Goal: Find specific page/section: Find specific page/section

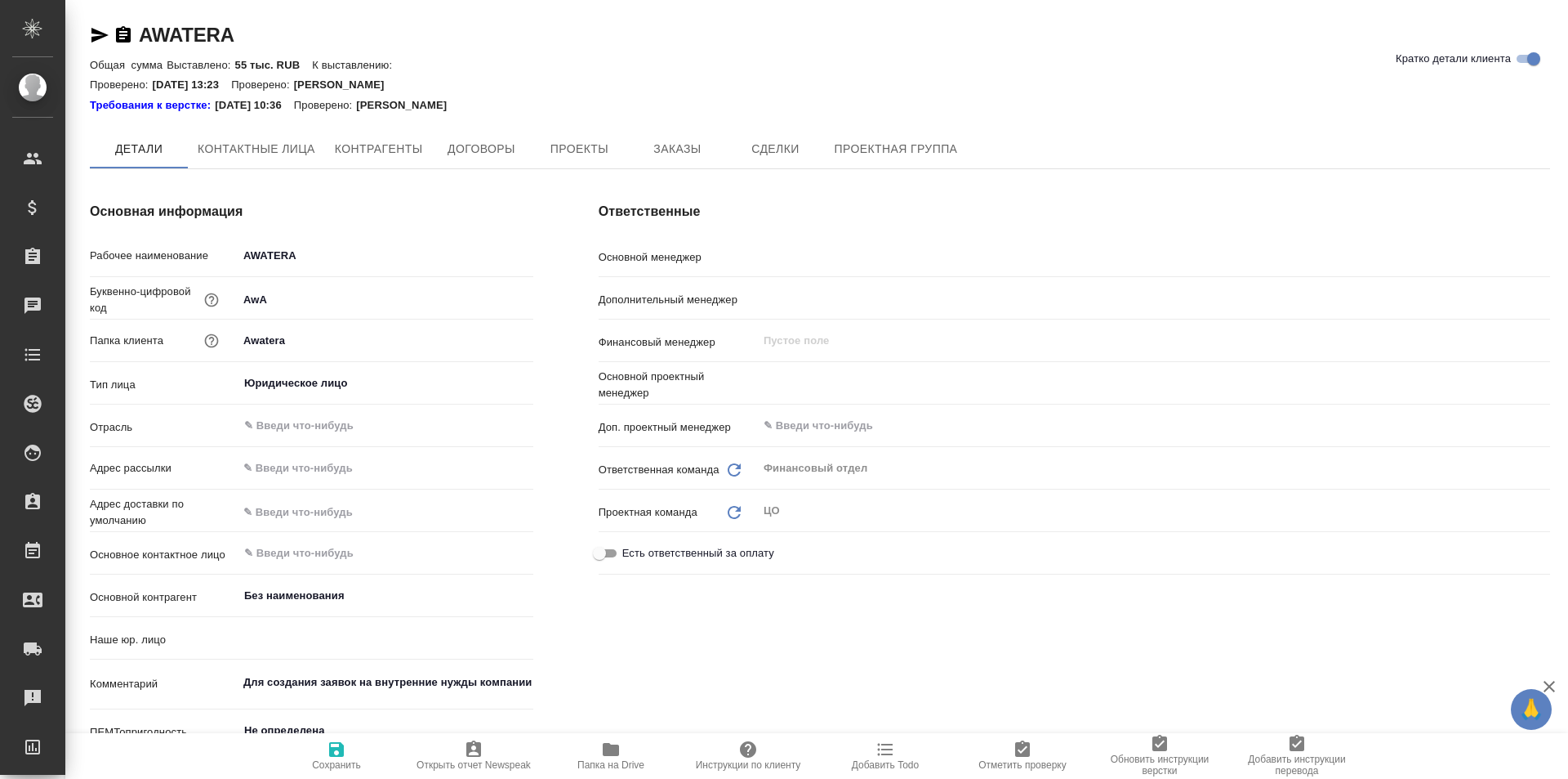
type input "[PERSON_NAME]"
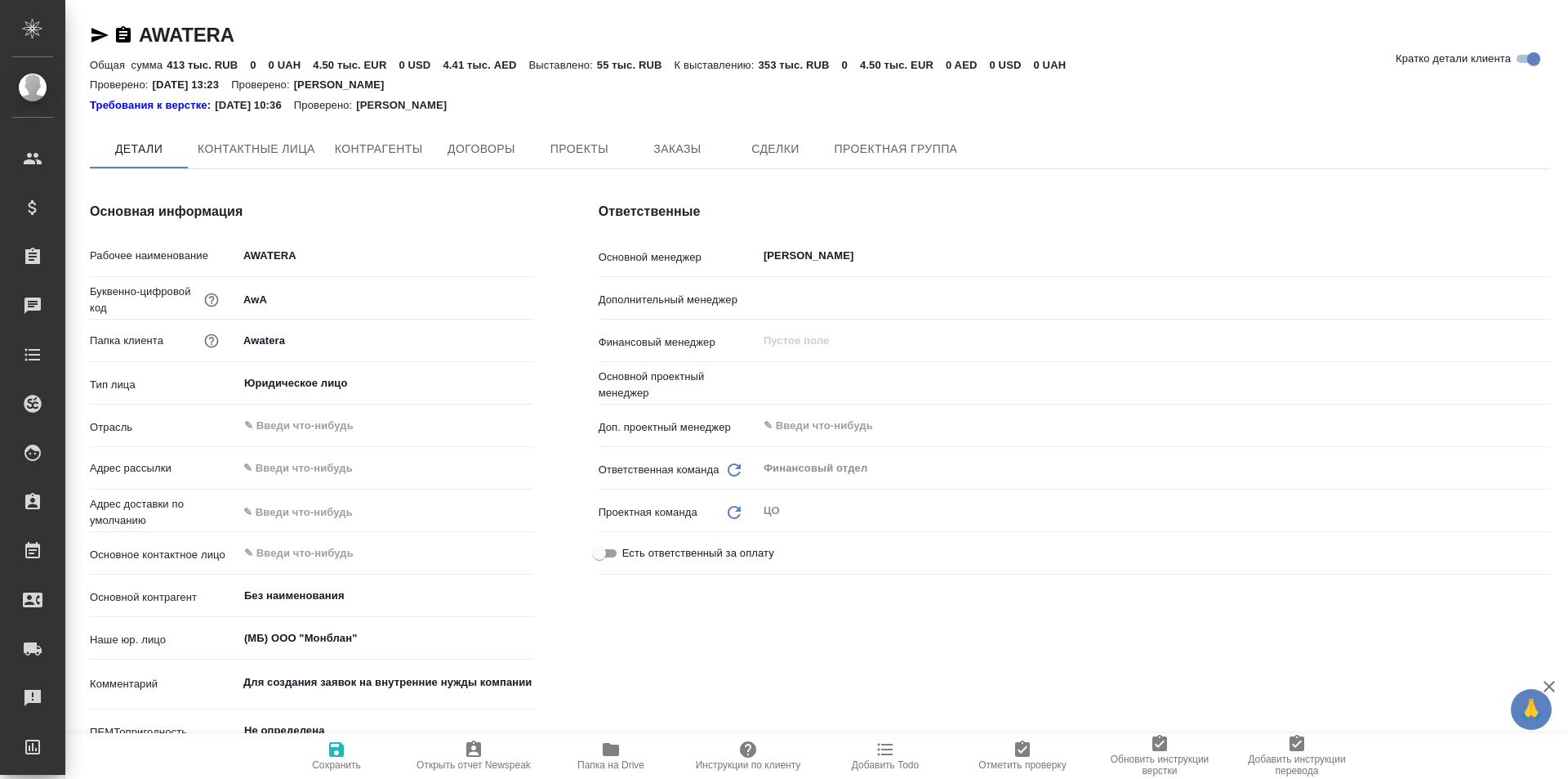
type input "(МБ) ООО "Монблан""
type input "Отдел технических переводов"
click at [615, 143] on span "Проекты" at bounding box center [579, 150] width 79 height 21
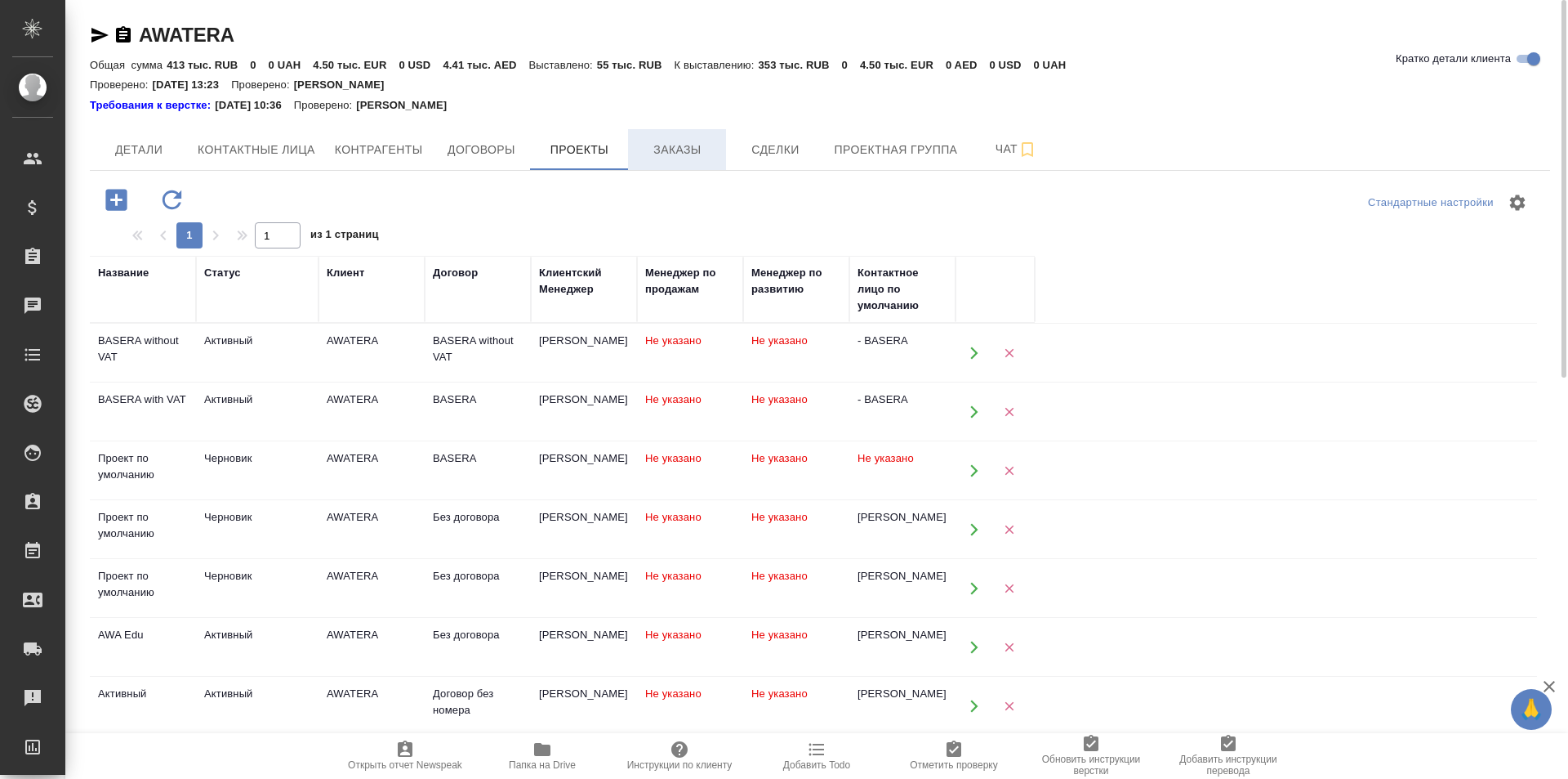
click at [673, 149] on span "Заказы" at bounding box center [677, 150] width 79 height 21
